Goal: Communication & Community: Answer question/provide support

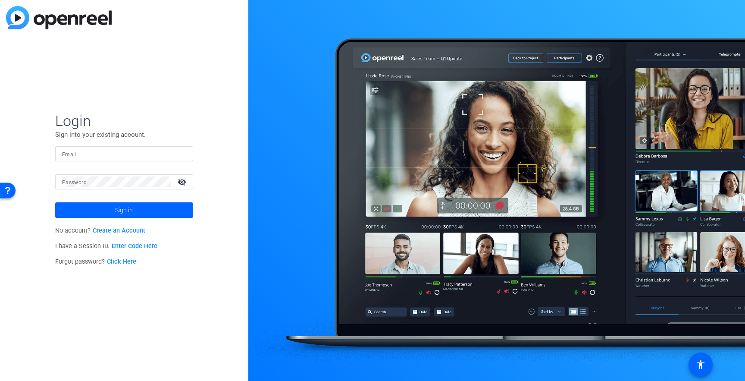
type input "[EMAIL_ADDRESS][DOMAIN_NAME]"
click at [118, 207] on span "Sign in" at bounding box center [124, 210] width 18 height 22
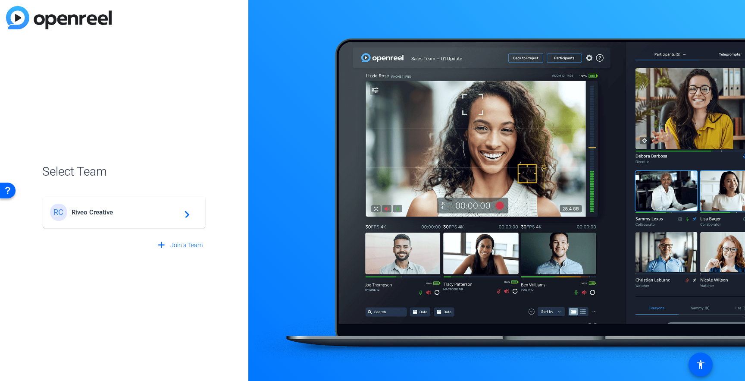
click at [118, 209] on span "Riveo Creative" at bounding box center [126, 212] width 108 height 8
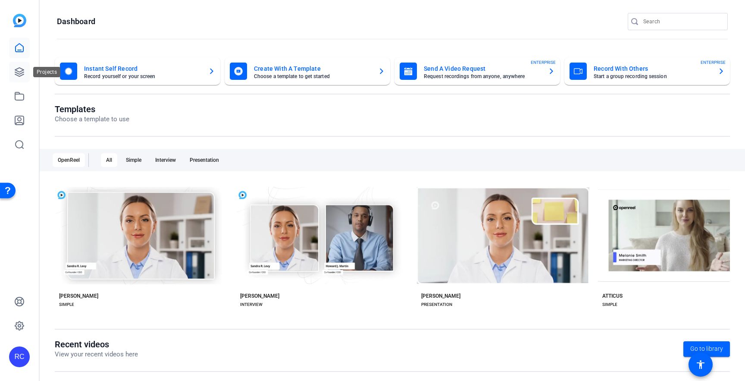
click at [17, 68] on icon at bounding box center [19, 72] width 10 height 10
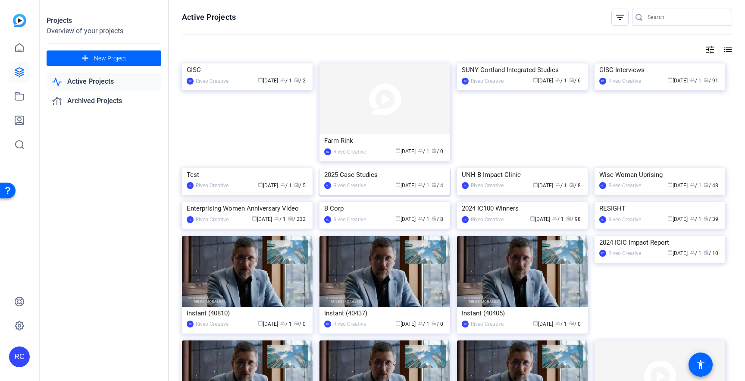
click at [368, 168] on img at bounding box center [385, 168] width 131 height 0
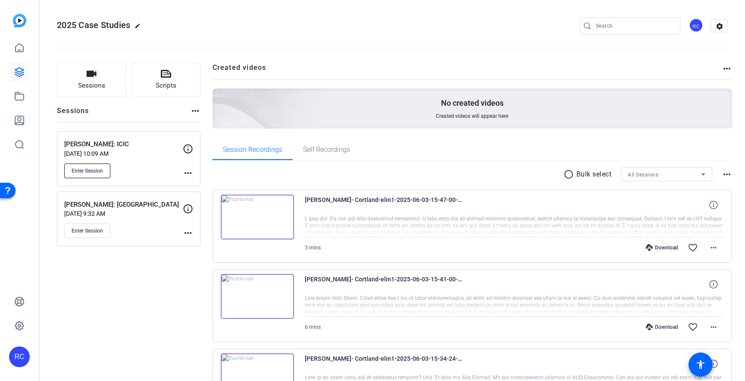
click at [88, 175] on button "Enter Session" at bounding box center [87, 170] width 46 height 15
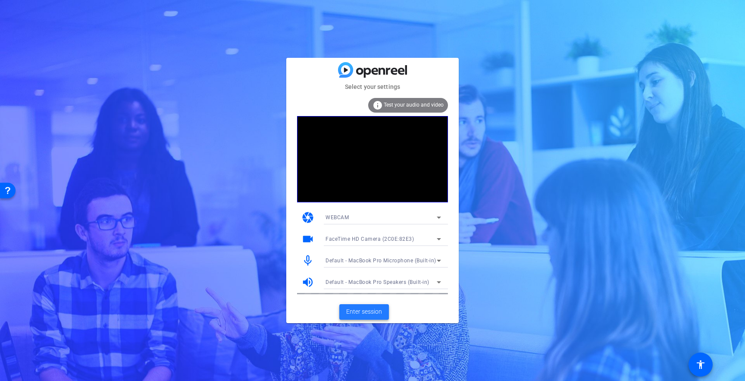
click at [369, 312] on span "Enter session" at bounding box center [364, 311] width 36 height 9
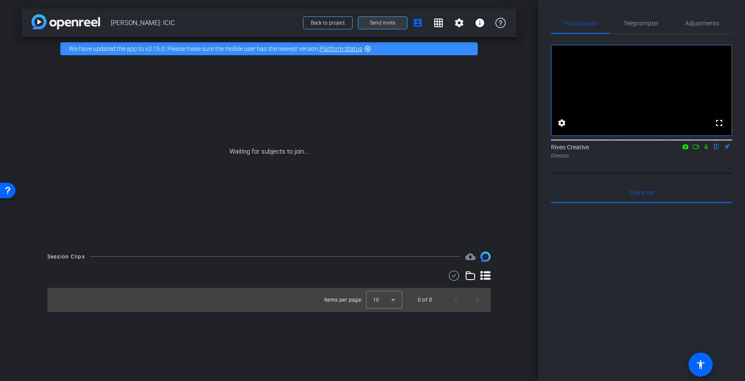
click at [382, 23] on span "Send invite" at bounding box center [382, 22] width 25 height 7
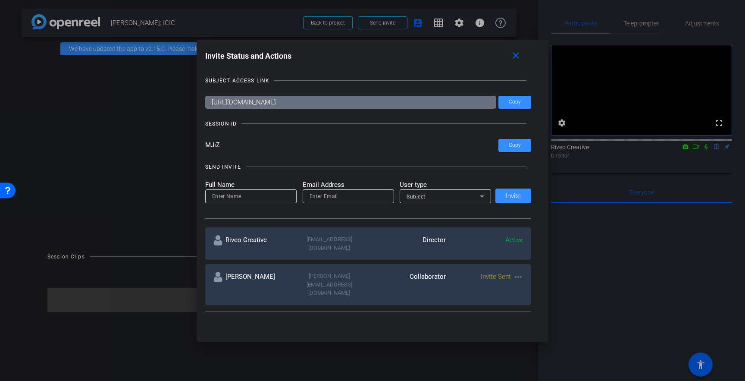
click at [521, 272] on mat-icon "more_horiz" at bounding box center [518, 277] width 10 height 10
click at [530, 294] on span "Re-Send Invite" at bounding box center [552, 294] width 65 height 10
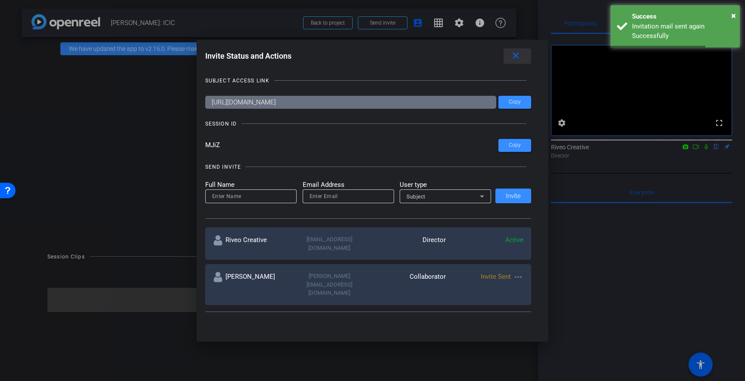
click at [516, 57] on mat-icon "close" at bounding box center [516, 55] width 11 height 11
